Goal: Information Seeking & Learning: Understand process/instructions

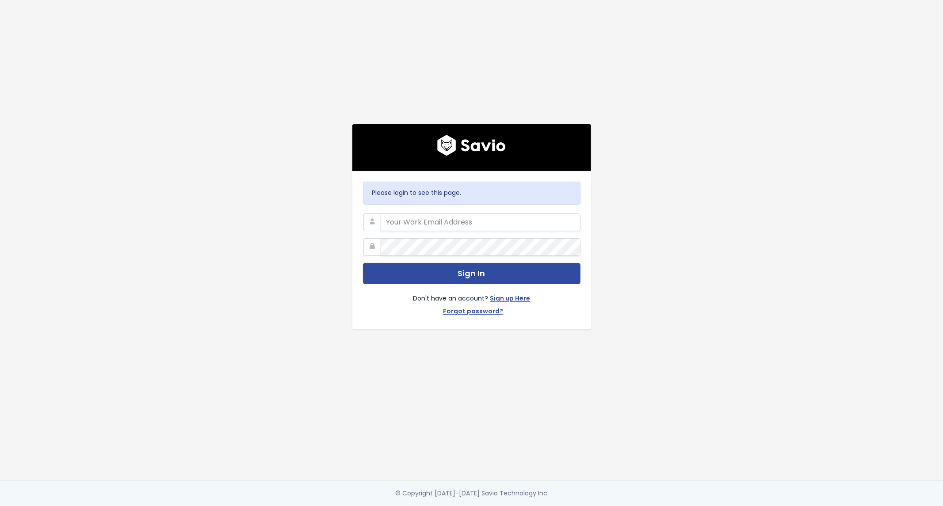
type input "kestutis@daymi.co"
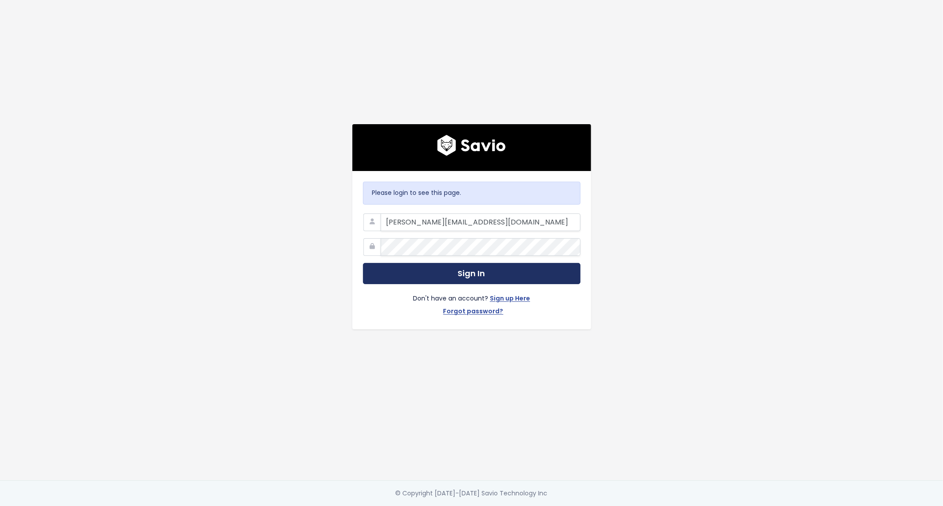
click at [457, 263] on button "Sign In" at bounding box center [471, 274] width 217 height 22
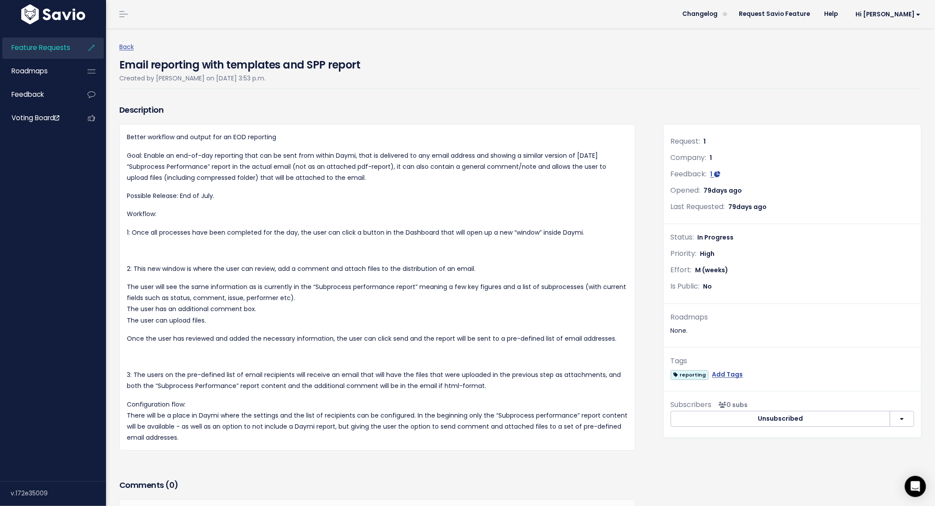
drag, startPoint x: 145, startPoint y: 155, endPoint x: 611, endPoint y: 180, distance: 466.9
click at [611, 180] on p "Goal: Enable an end-of-day reporting that can be sent from within Daymi, that i…" at bounding box center [377, 167] width 501 height 34
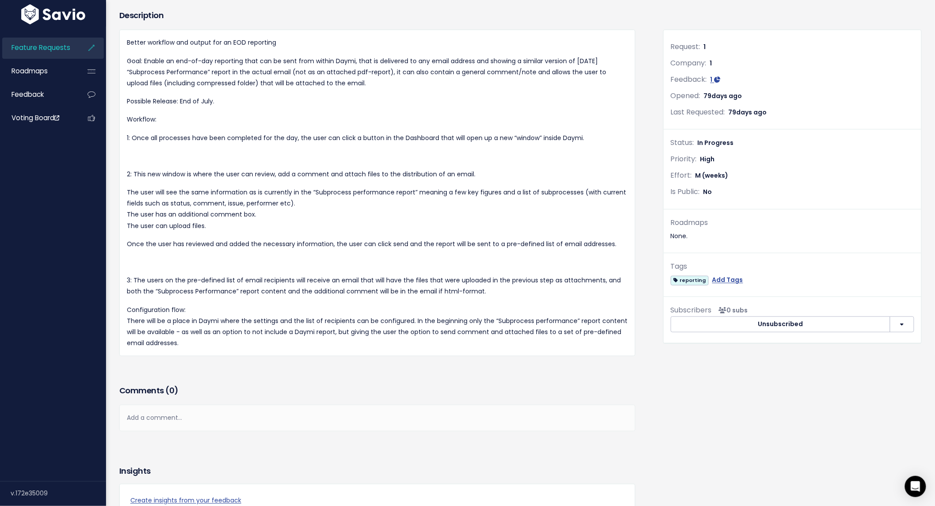
scroll to position [98, 0]
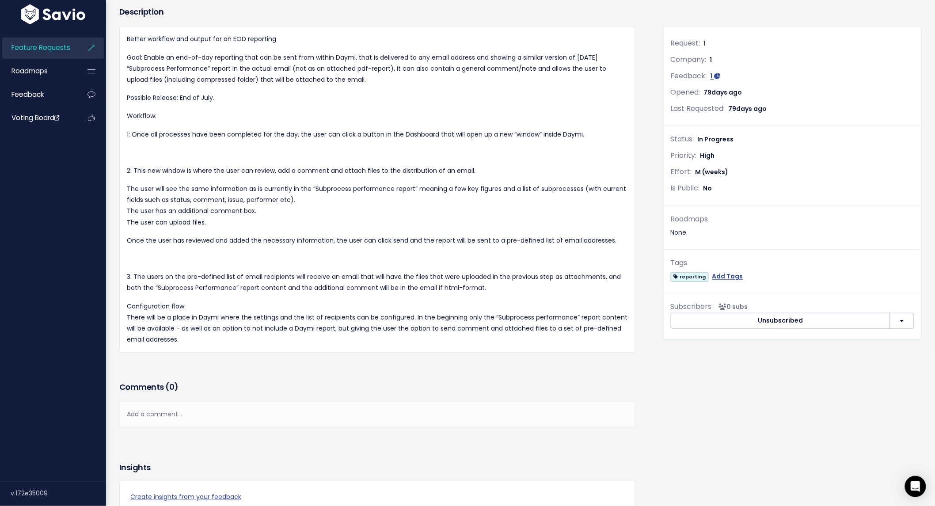
click at [236, 133] on p "1: Once all processes have been completed for the day, the user can click a but…" at bounding box center [377, 134] width 501 height 11
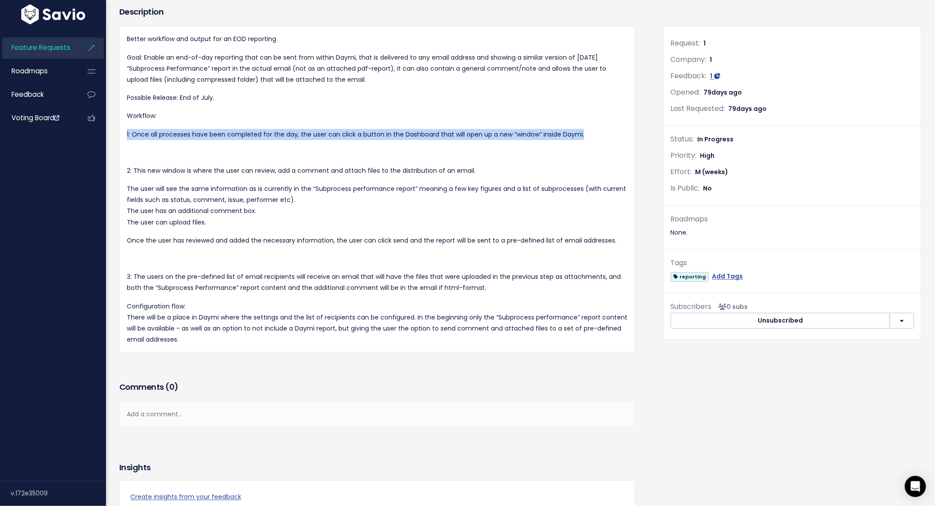
click at [236, 133] on p "1: Once all processes have been completed for the day, the user can click a but…" at bounding box center [377, 134] width 501 height 11
copy div "1: Once all processes have been completed for the day, the user can click a but…"
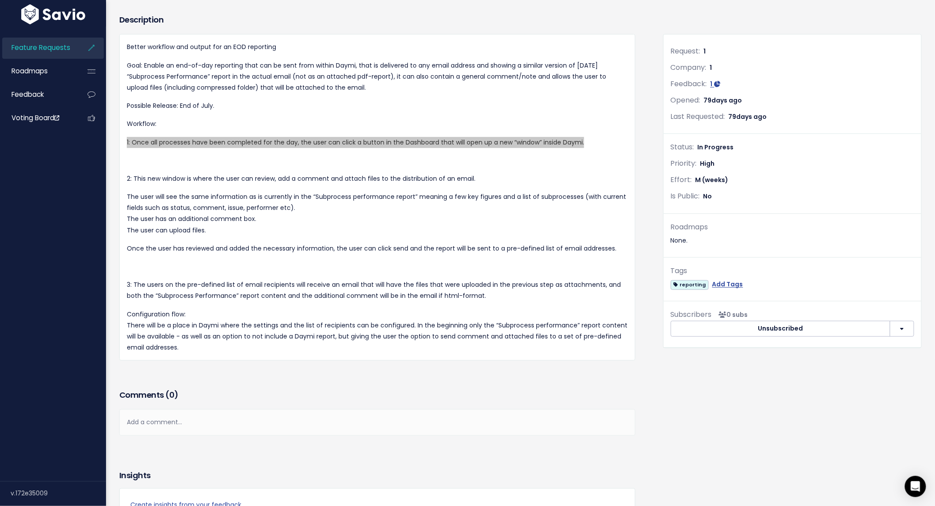
scroll to position [0, 0]
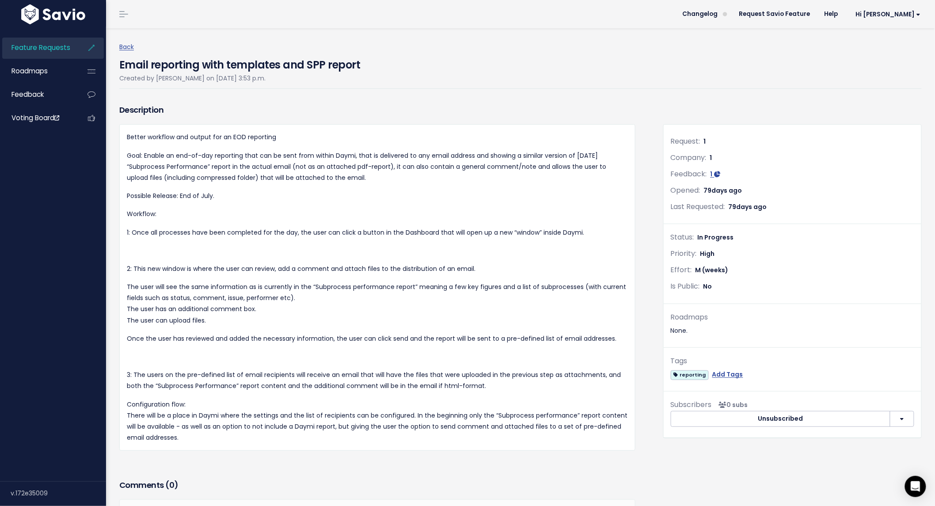
click at [302, 168] on p "Goal: Enable an end-of-day reporting that can be sent from within Daymi, that i…" at bounding box center [377, 167] width 501 height 34
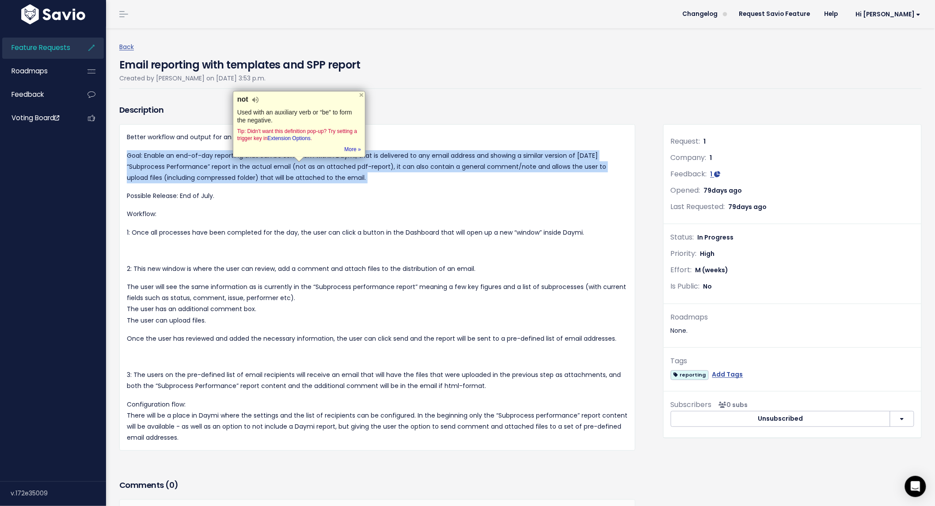
click at [302, 168] on p "Goal: Enable an end-of-day reporting that can be sent from within Daymi, that i…" at bounding box center [377, 167] width 501 height 34
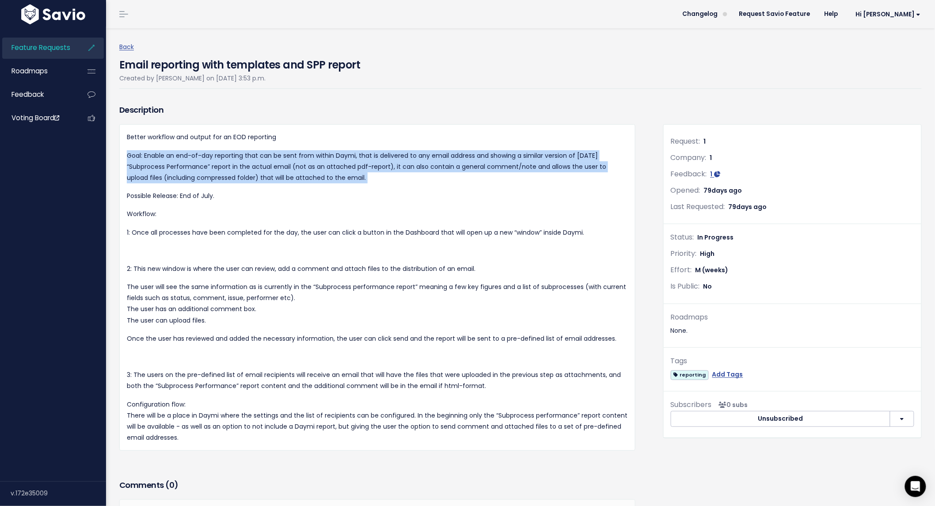
copy div "Goal: Enable an end-of-day reporting that can be sent from within Daymi, that i…"
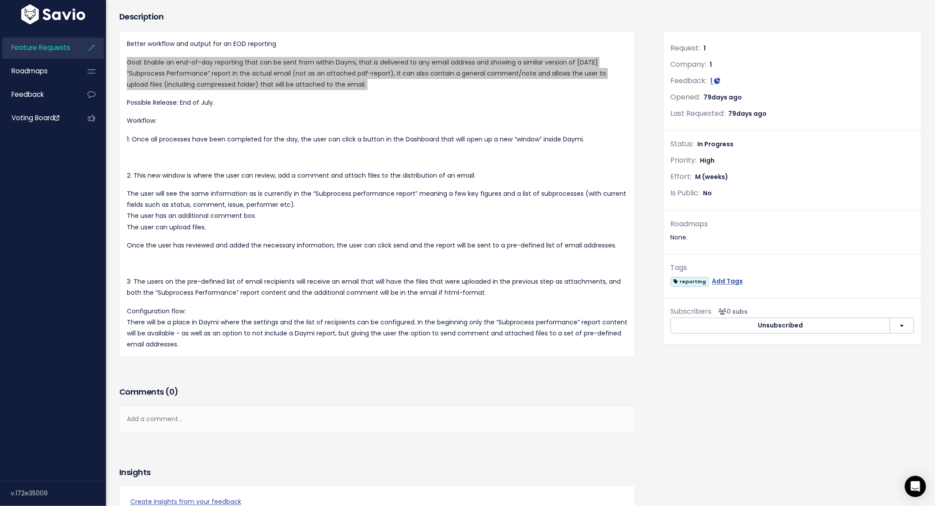
scroll to position [196, 0]
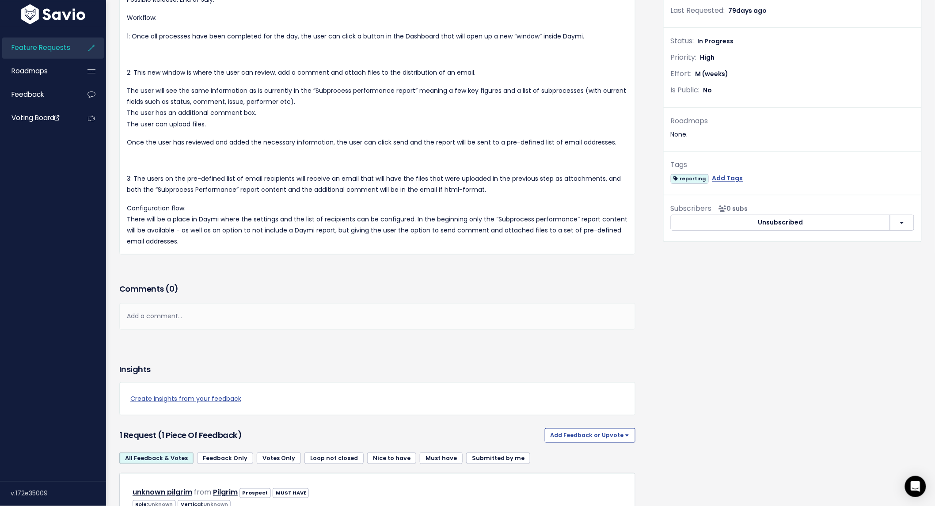
drag, startPoint x: 132, startPoint y: 274, endPoint x: 337, endPoint y: 325, distance: 211.2
click at [337, 247] on div "Better workflow and output for an EOD reporting Goal: Enable an end-of-day repo…" at bounding box center [377, 91] width 501 height 312
copy div "This new window is where the user can review, add a comment and attach files to…"
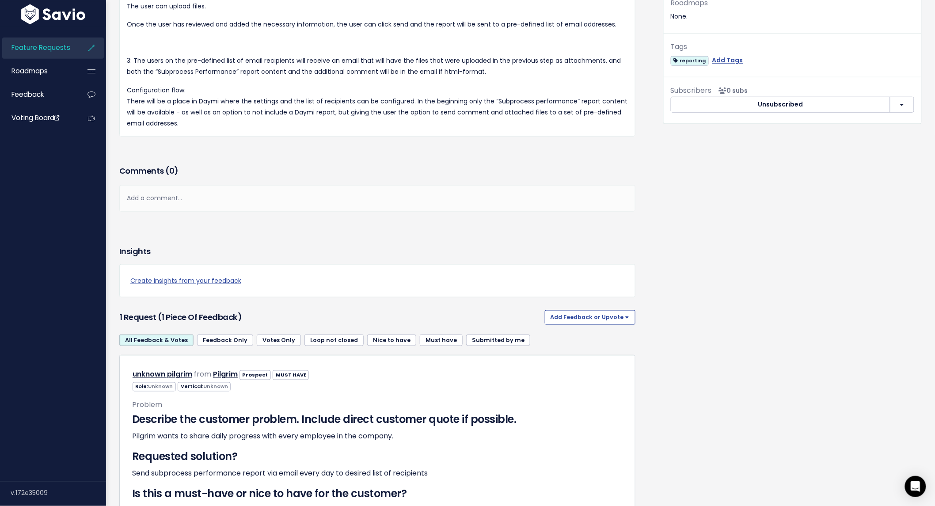
scroll to position [392, 0]
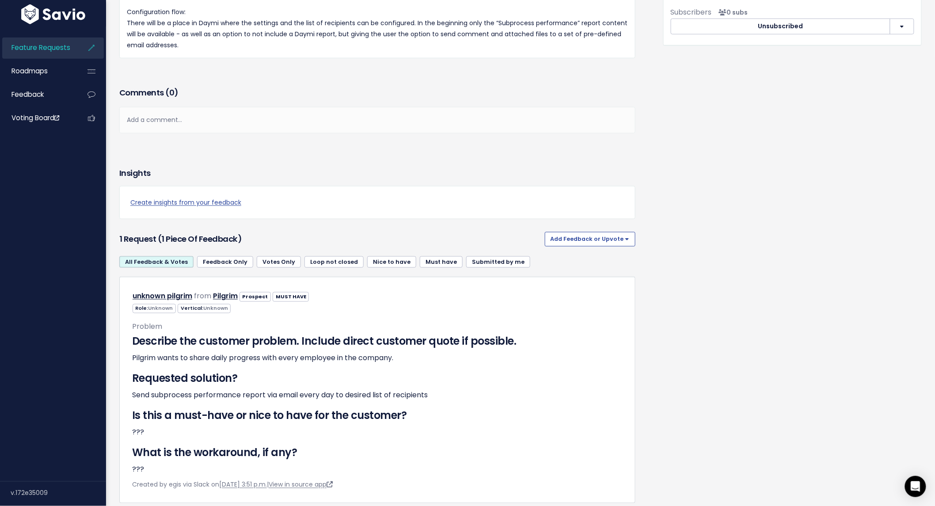
copy div "Once the user has reviewed and added the necessary information, the user can cl…"
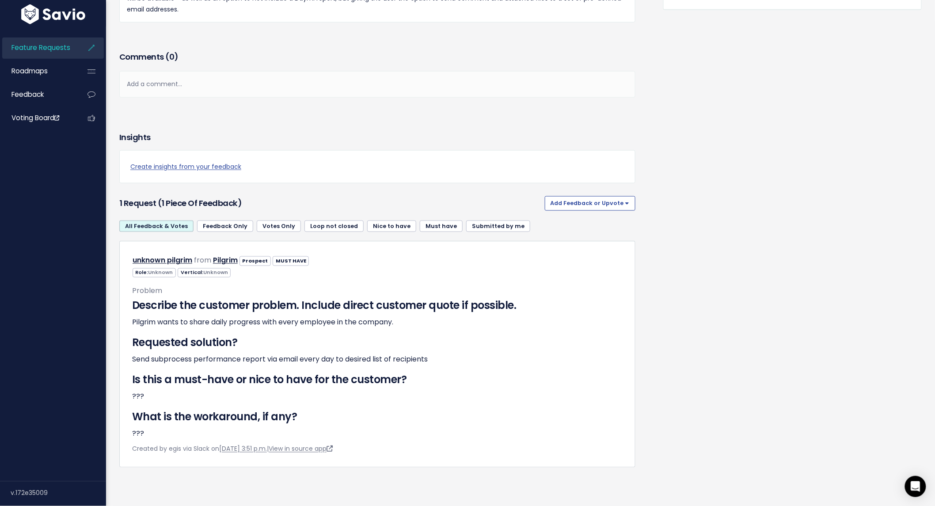
scroll to position [687, 0]
drag, startPoint x: 131, startPoint y: 188, endPoint x: 514, endPoint y: 206, distance: 383.6
copy p "The users on the pre-defined list of email recipients will receive an email tha…"
